Goal: Navigation & Orientation: Find specific page/section

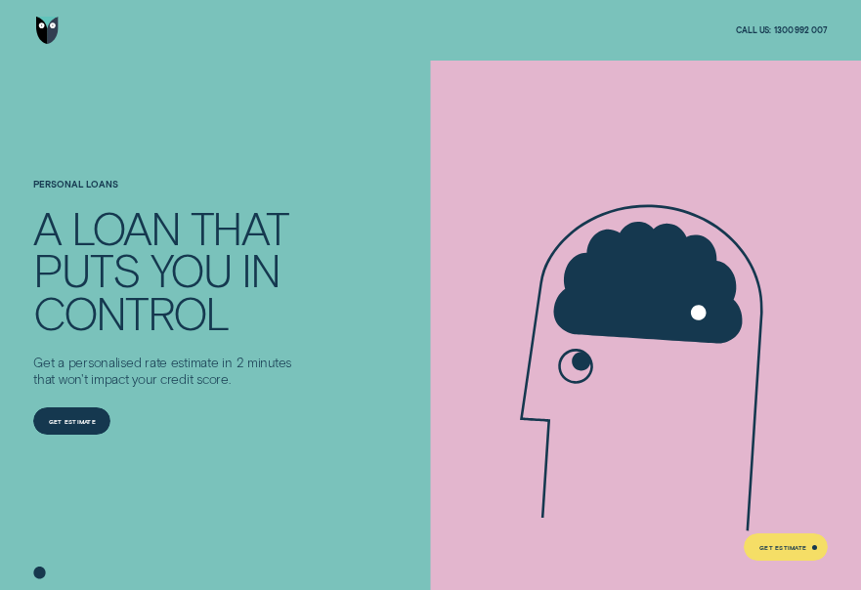
click at [50, 44] on img "Go to home page" at bounding box center [47, 30] width 22 height 27
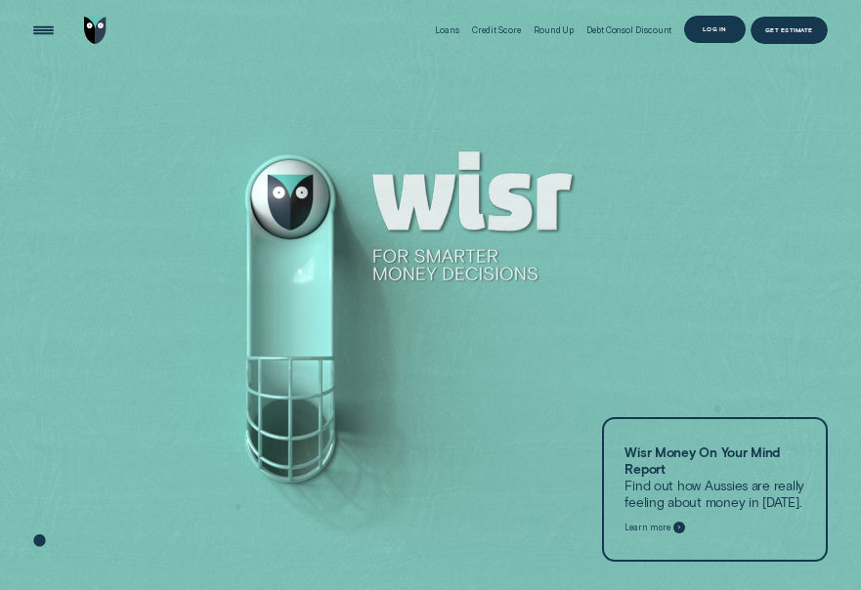
click at [714, 16] on div "Log in" at bounding box center [714, 29] width 61 height 27
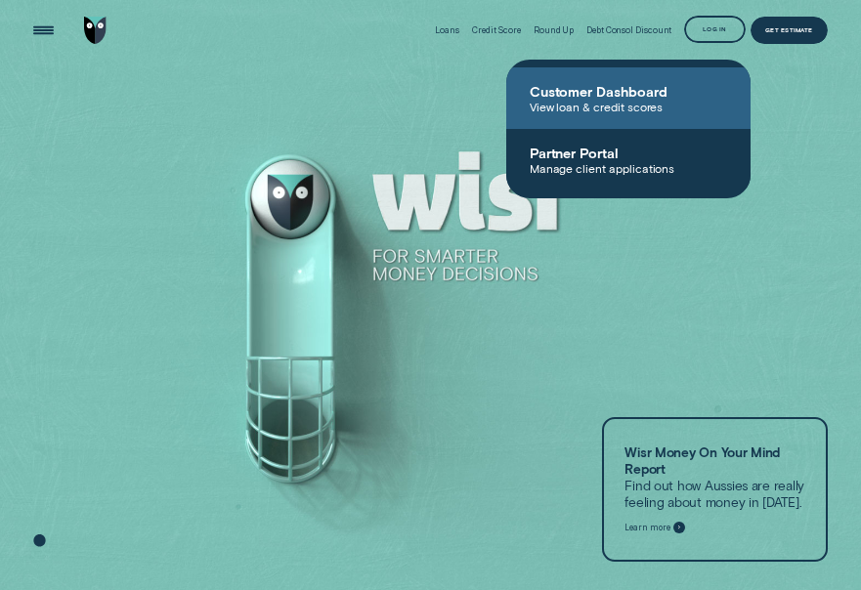
click at [631, 113] on span "View loan & credit scores" at bounding box center [628, 107] width 197 height 14
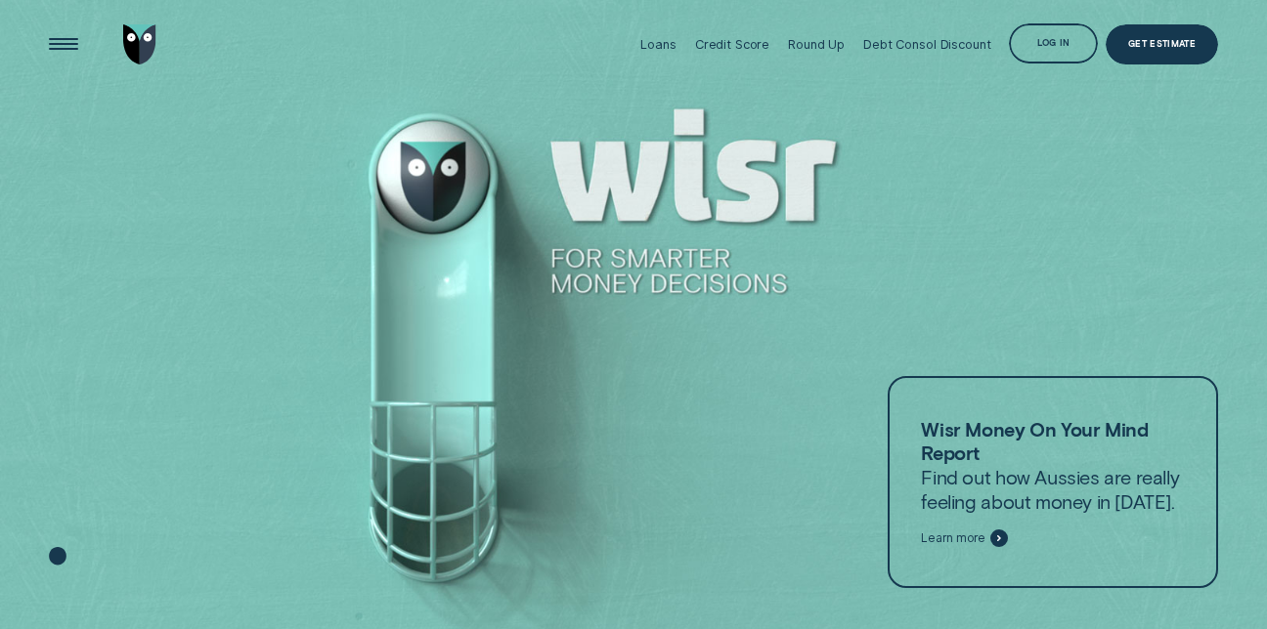
scroll to position [10, 0]
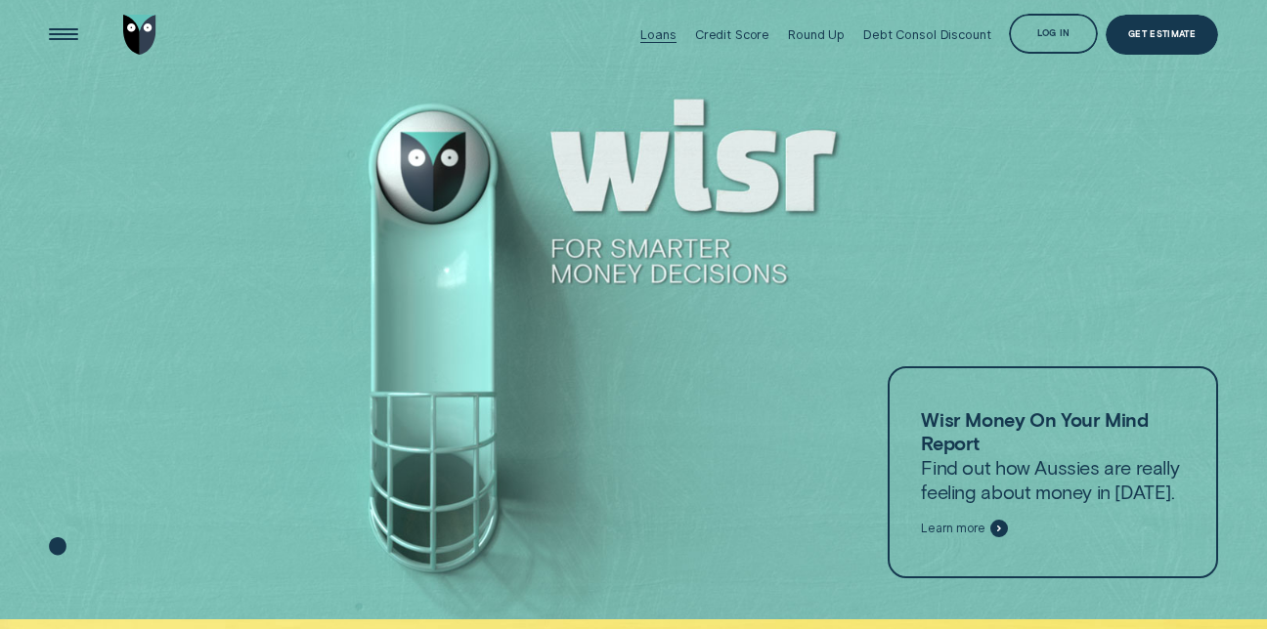
click at [661, 25] on div "Loans" at bounding box center [657, 34] width 35 height 89
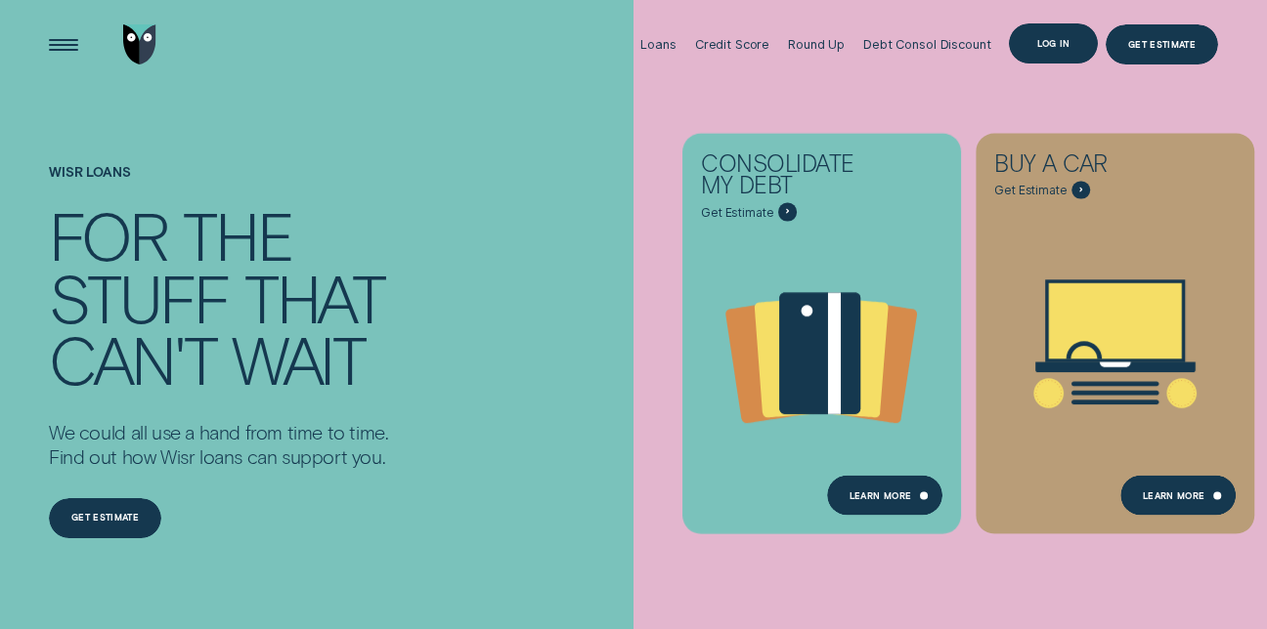
click at [1061, 25] on div "Log in" at bounding box center [1053, 43] width 89 height 40
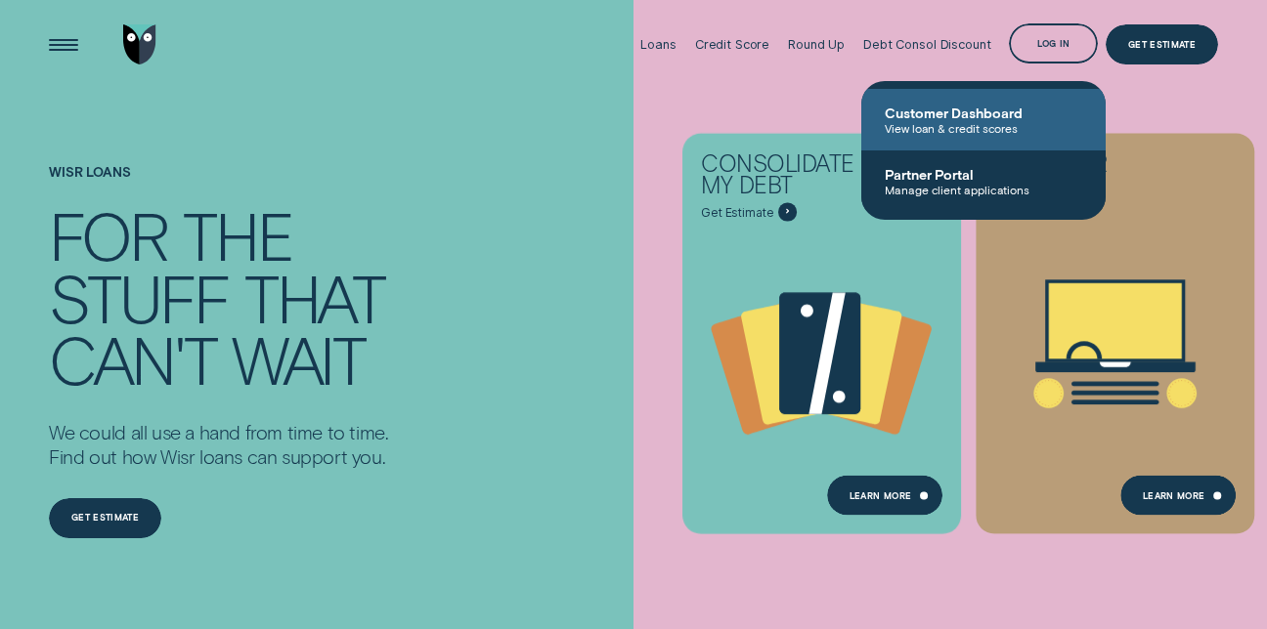
click at [985, 134] on span "View loan & credit scores" at bounding box center [983, 128] width 197 height 14
